Goal: Information Seeking & Learning: Learn about a topic

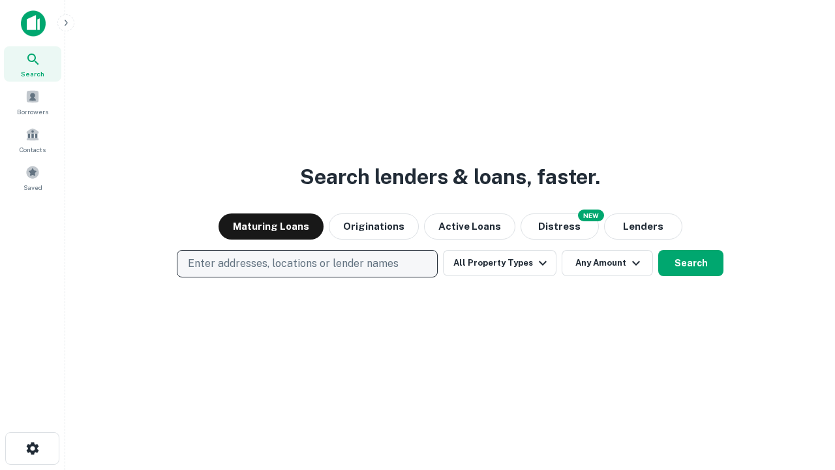
click at [307, 264] on p "Enter addresses, locations or lender names" at bounding box center [293, 264] width 211 height 16
type input "**********"
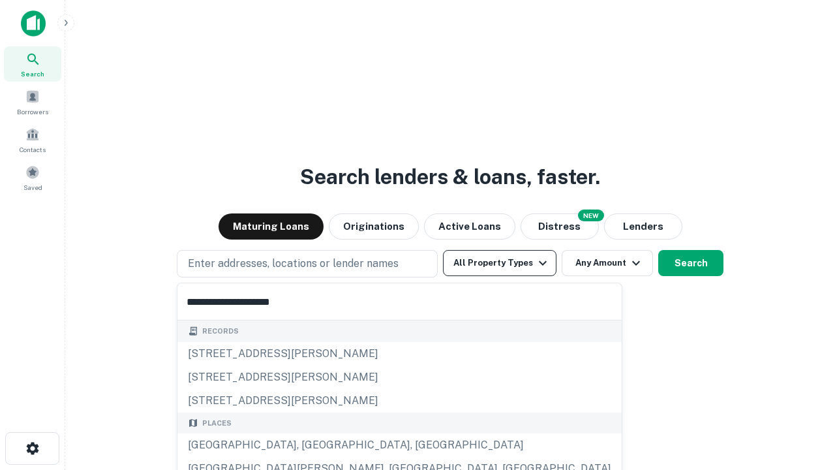
click at [312, 445] on div "[GEOGRAPHIC_DATA], [GEOGRAPHIC_DATA], [GEOGRAPHIC_DATA]" at bounding box center [399, 444] width 444 height 23
click at [500, 263] on button "All Property Types" at bounding box center [499, 263] width 113 height 26
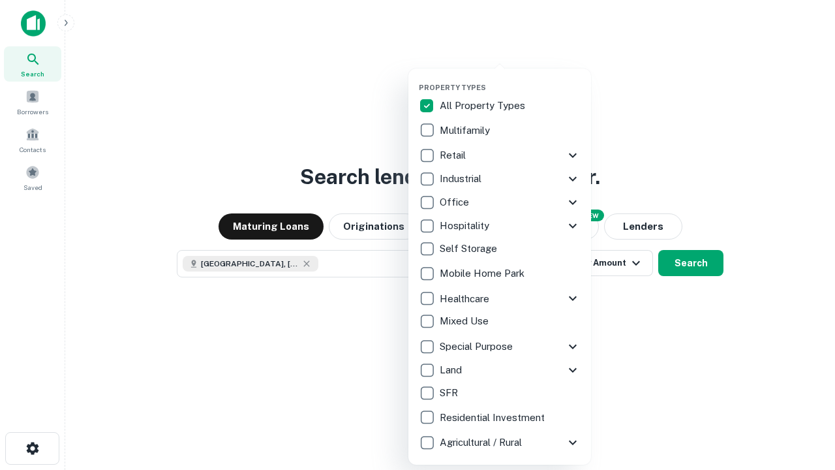
click at [510, 79] on button "button" at bounding box center [510, 79] width 183 height 1
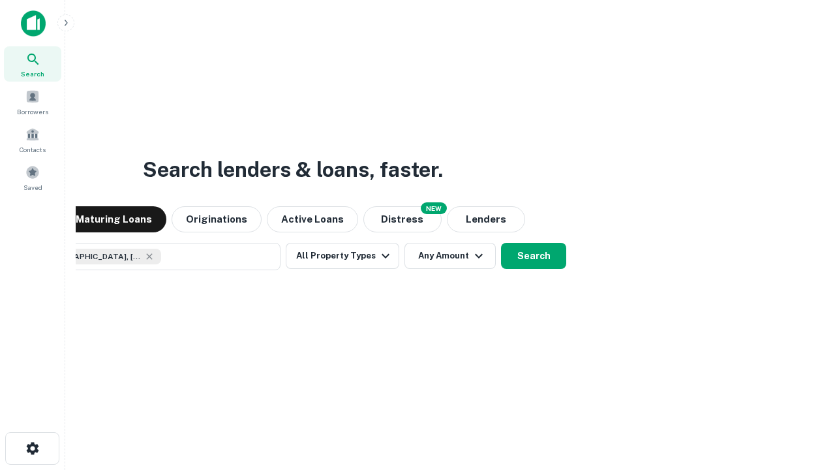
scroll to position [21, 0]
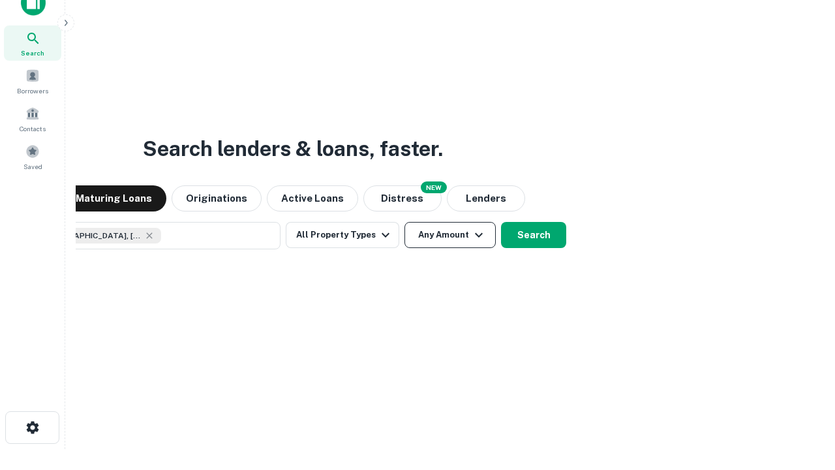
click at [404, 222] on button "Any Amount" at bounding box center [449, 235] width 91 height 26
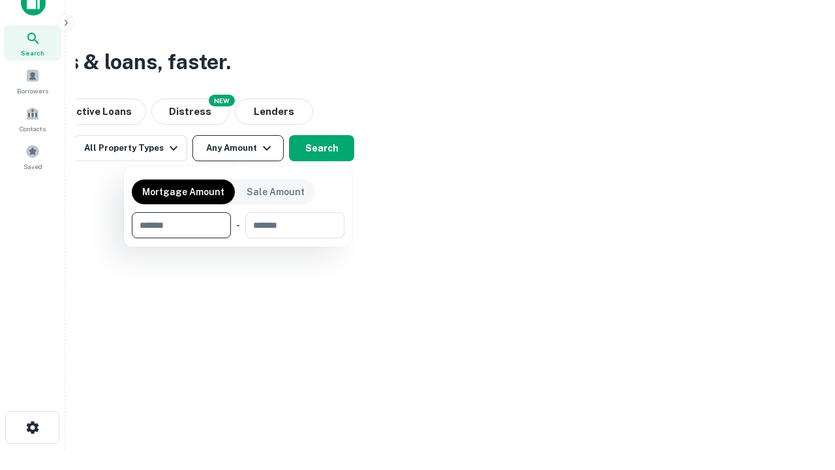
type input "*******"
click at [238, 238] on button "button" at bounding box center [238, 238] width 213 height 1
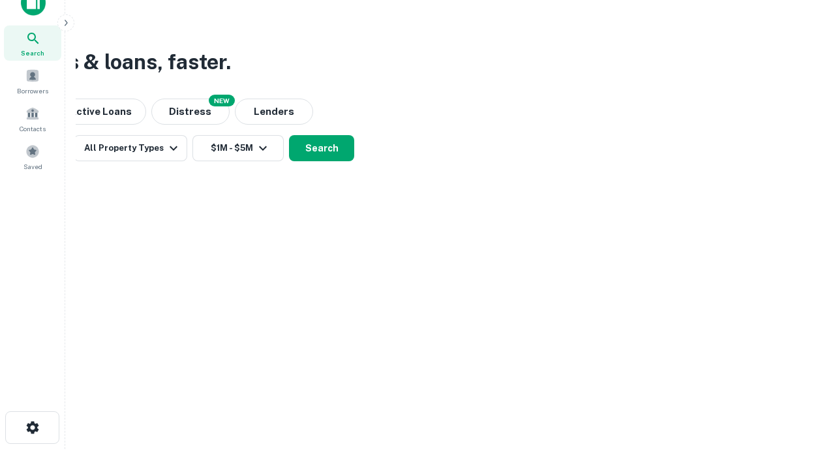
scroll to position [7, 241]
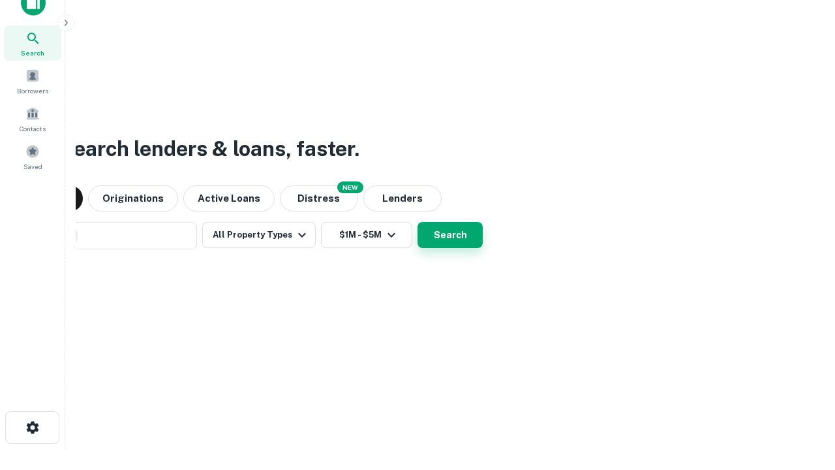
click at [417, 222] on button "Search" at bounding box center [449, 235] width 65 height 26
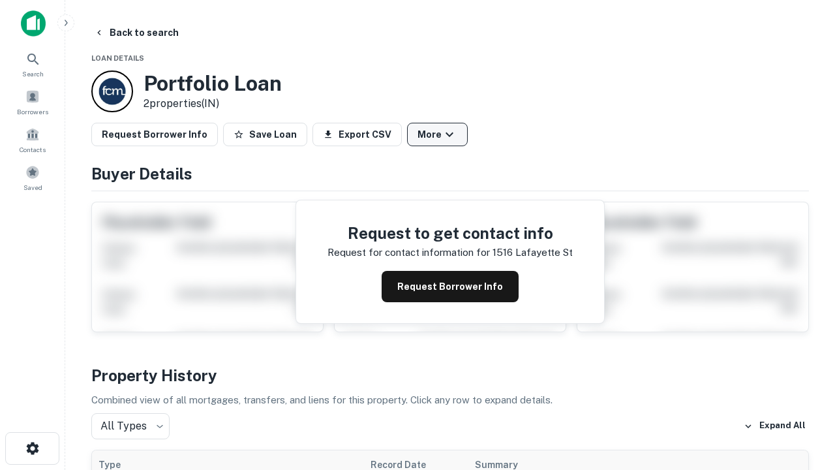
click at [437, 134] on button "More" at bounding box center [437, 134] width 61 height 23
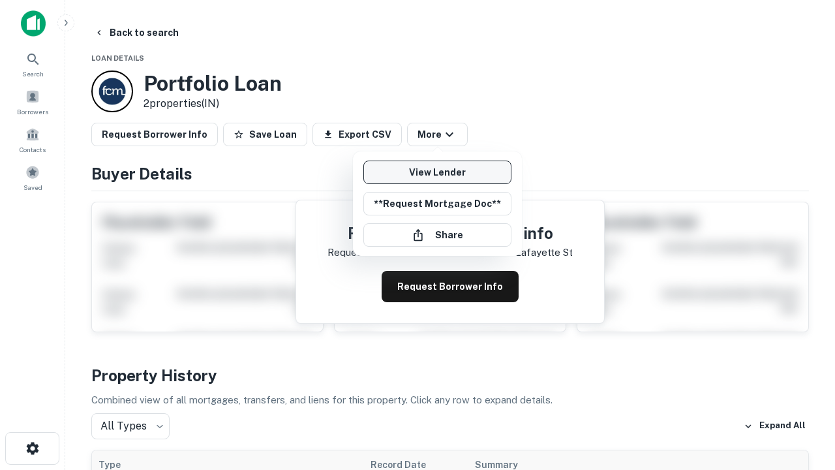
click at [437, 172] on link "View Lender" at bounding box center [437, 171] width 148 height 23
